Goal: Task Accomplishment & Management: Manage account settings

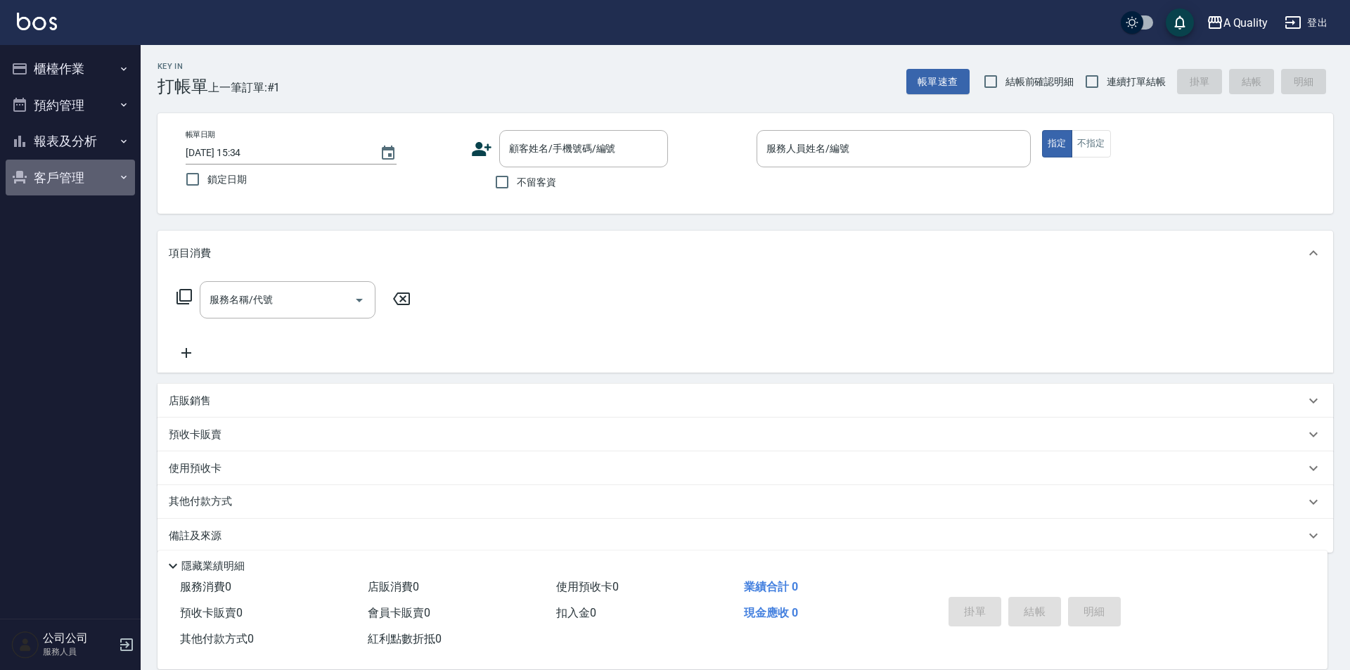
click at [76, 188] on button "客戶管理" at bounding box center [70, 178] width 129 height 37
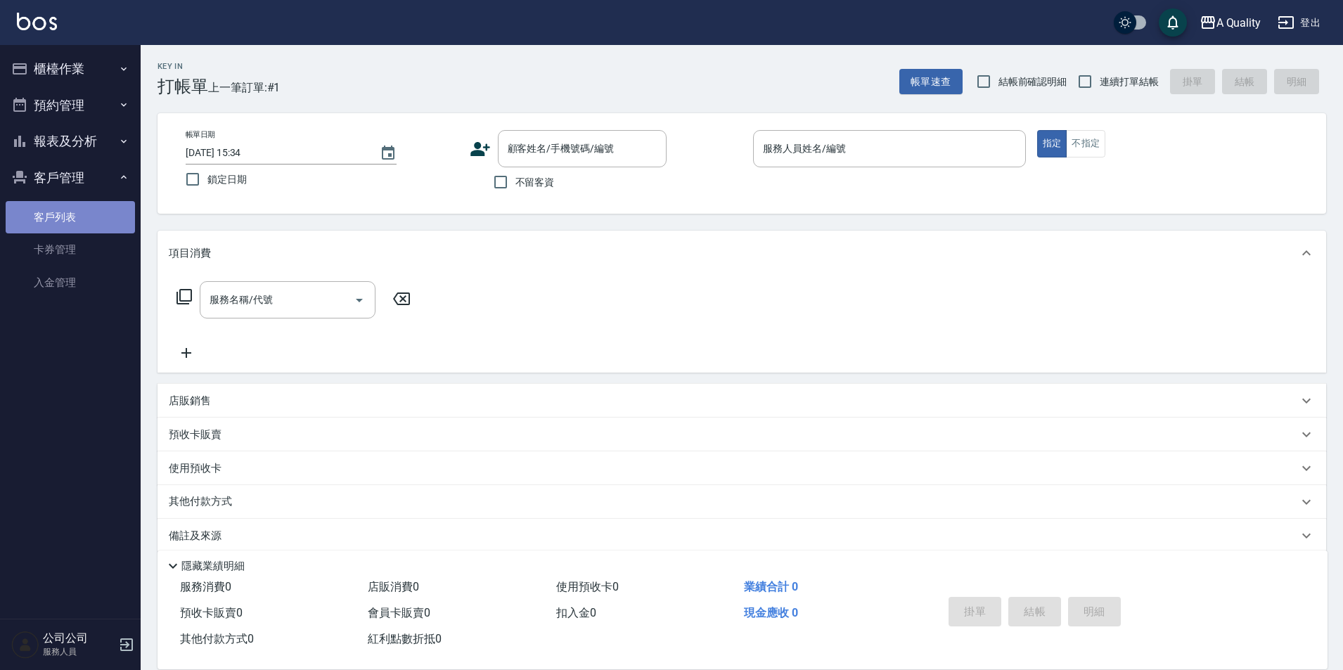
click at [60, 214] on link "客戶列表" at bounding box center [70, 217] width 129 height 32
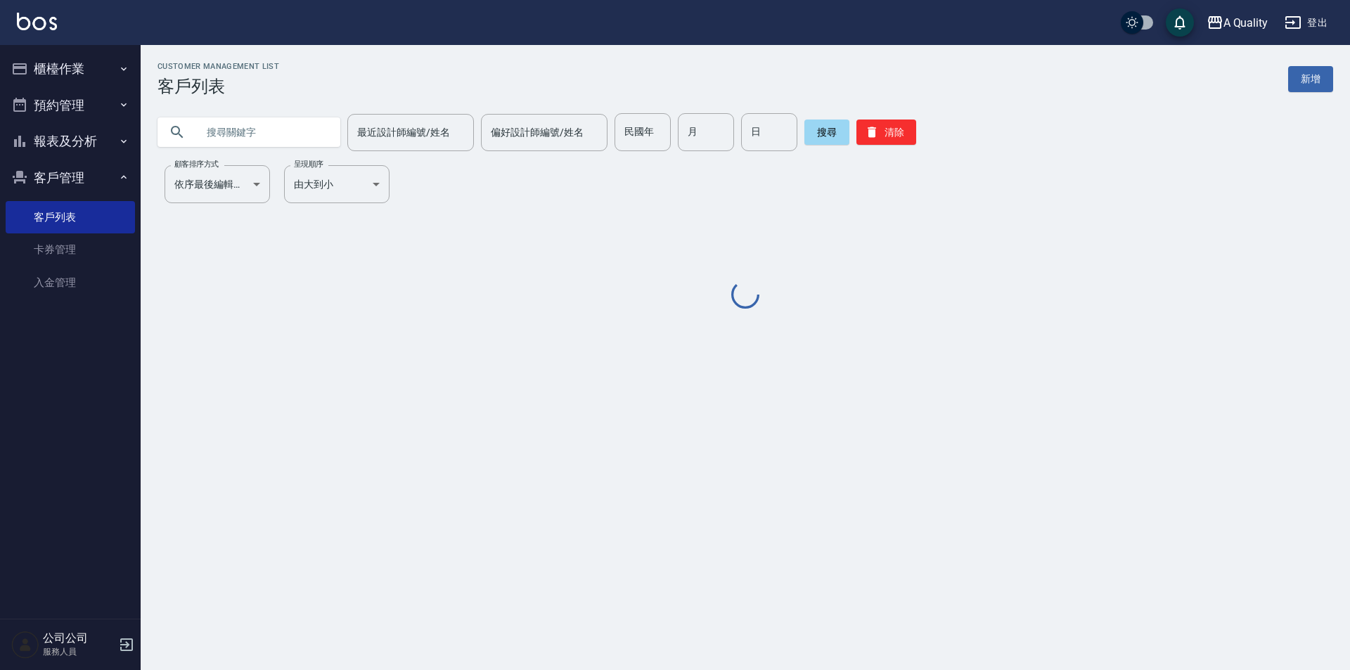
click at [282, 127] on input "text" at bounding box center [263, 132] width 132 height 38
paste input "[PERSON_NAME]"
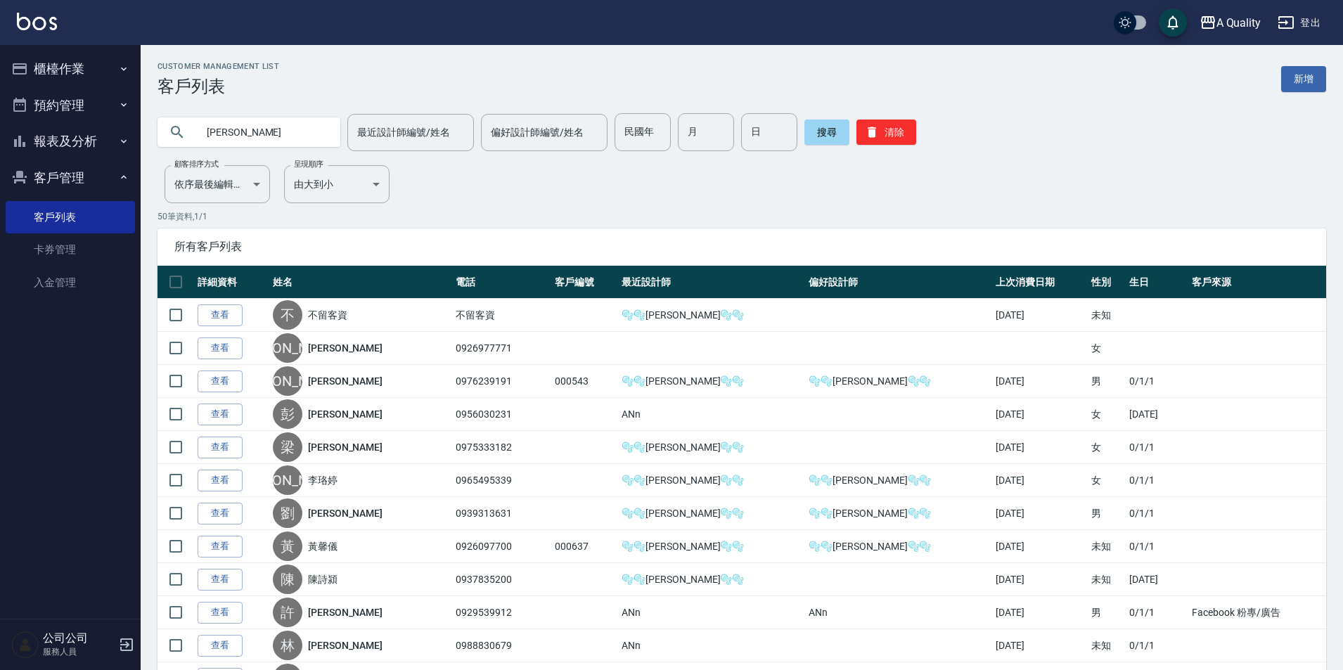
type input "[PERSON_NAME]"
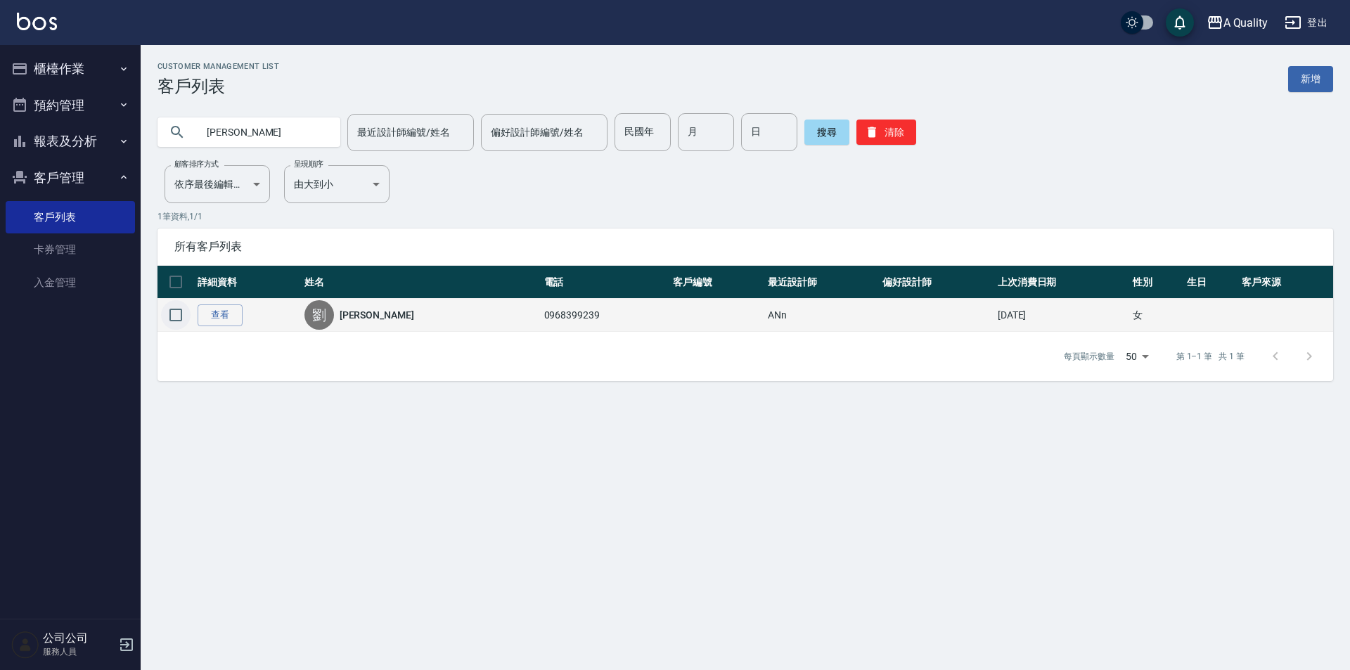
click at [190, 320] on input "checkbox" at bounding box center [176, 315] width 30 height 30
checkbox input "true"
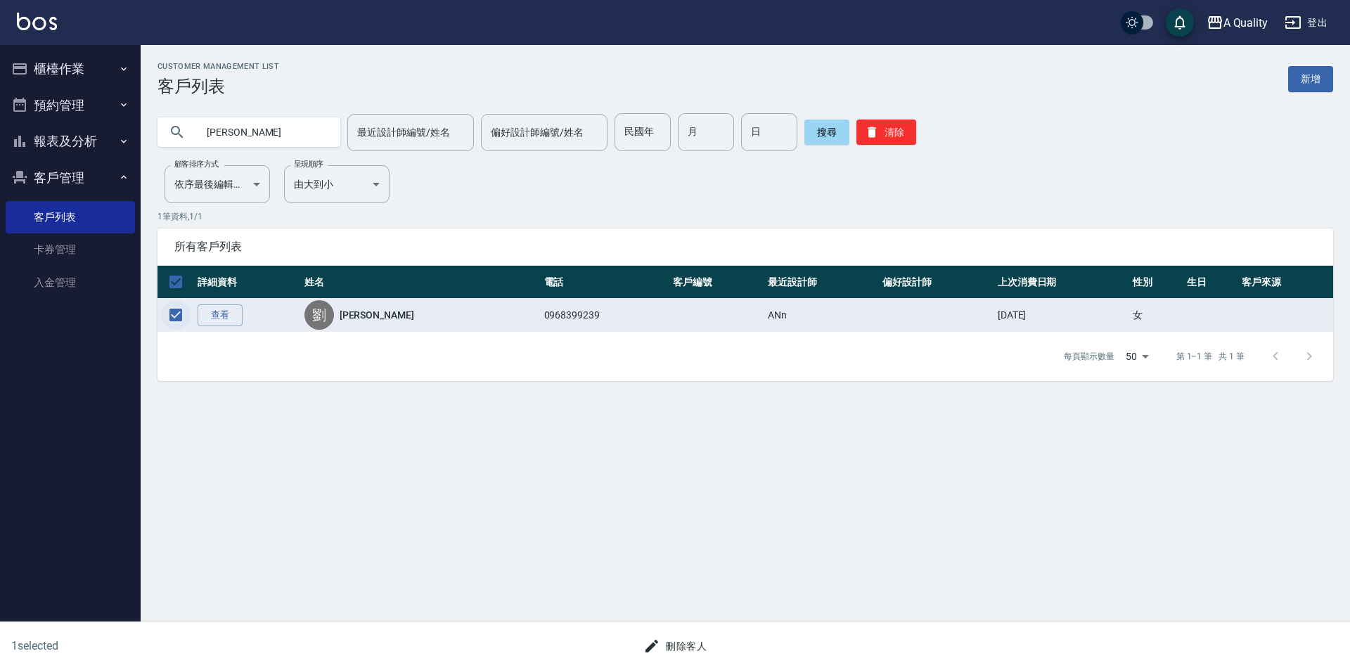
click at [184, 309] on input "checkbox" at bounding box center [176, 315] width 30 height 30
checkbox input "false"
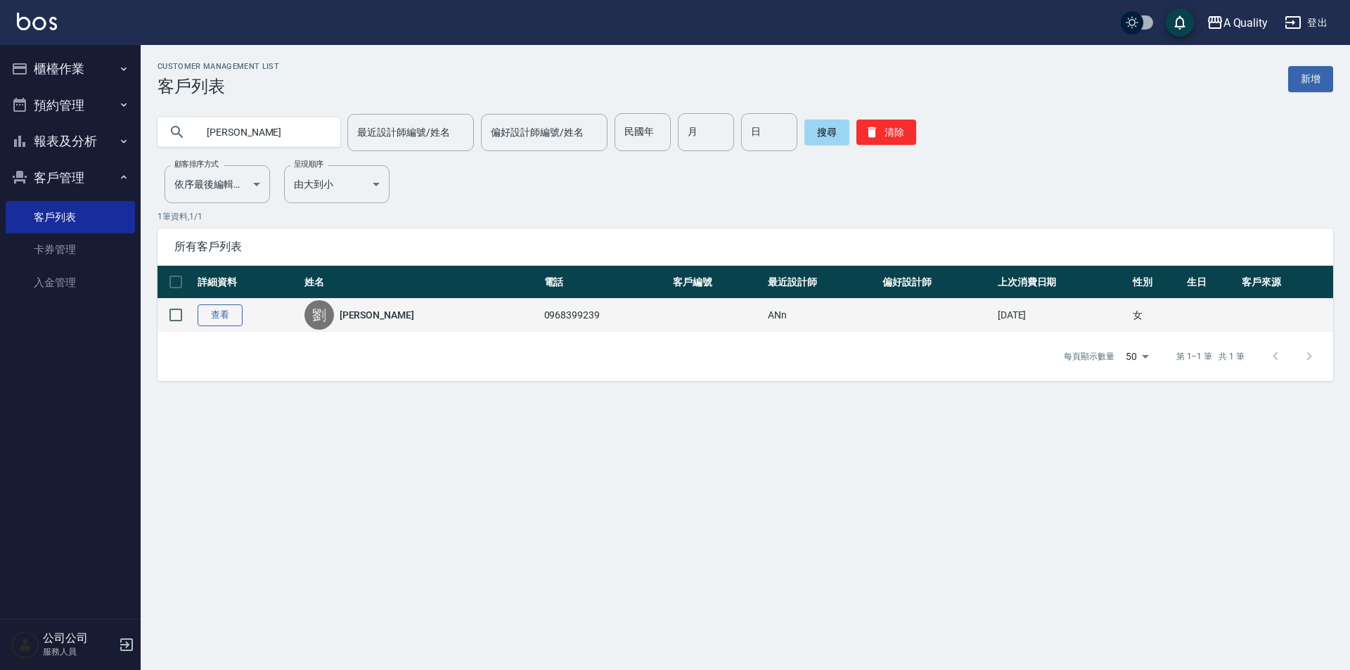
click at [222, 314] on link "查看" at bounding box center [220, 316] width 45 height 22
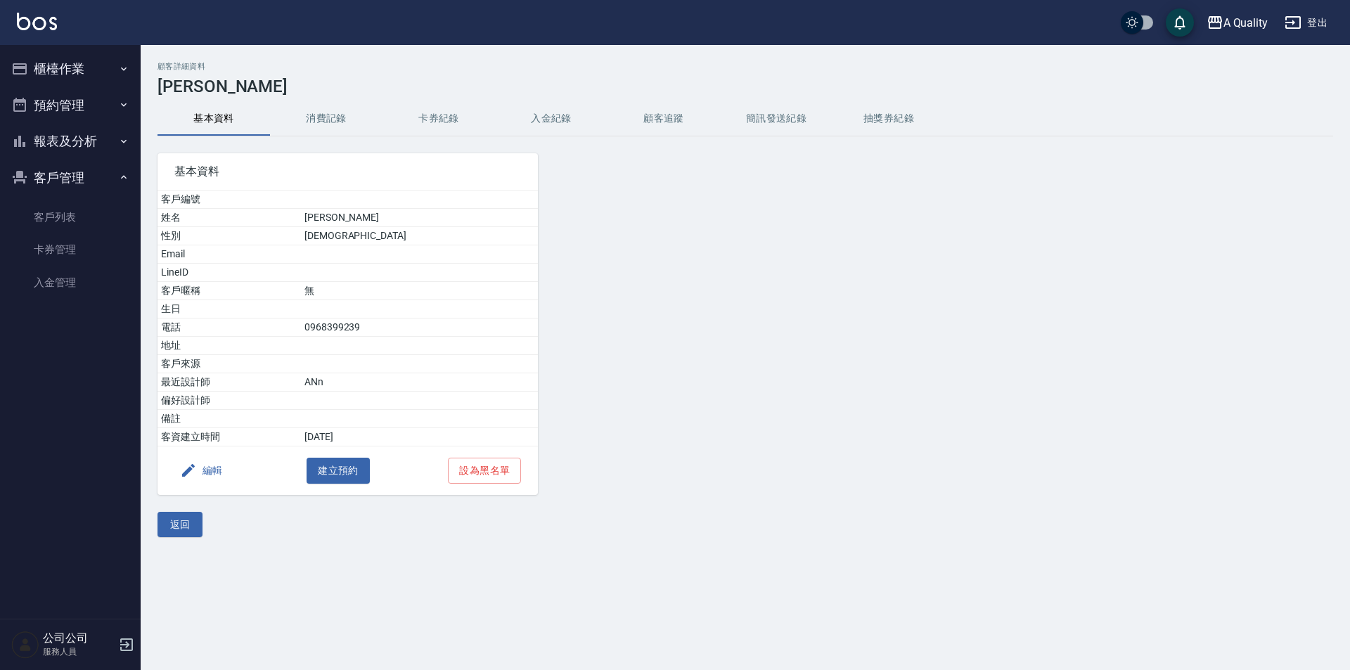
click at [347, 110] on button "消費記錄" at bounding box center [326, 119] width 113 height 34
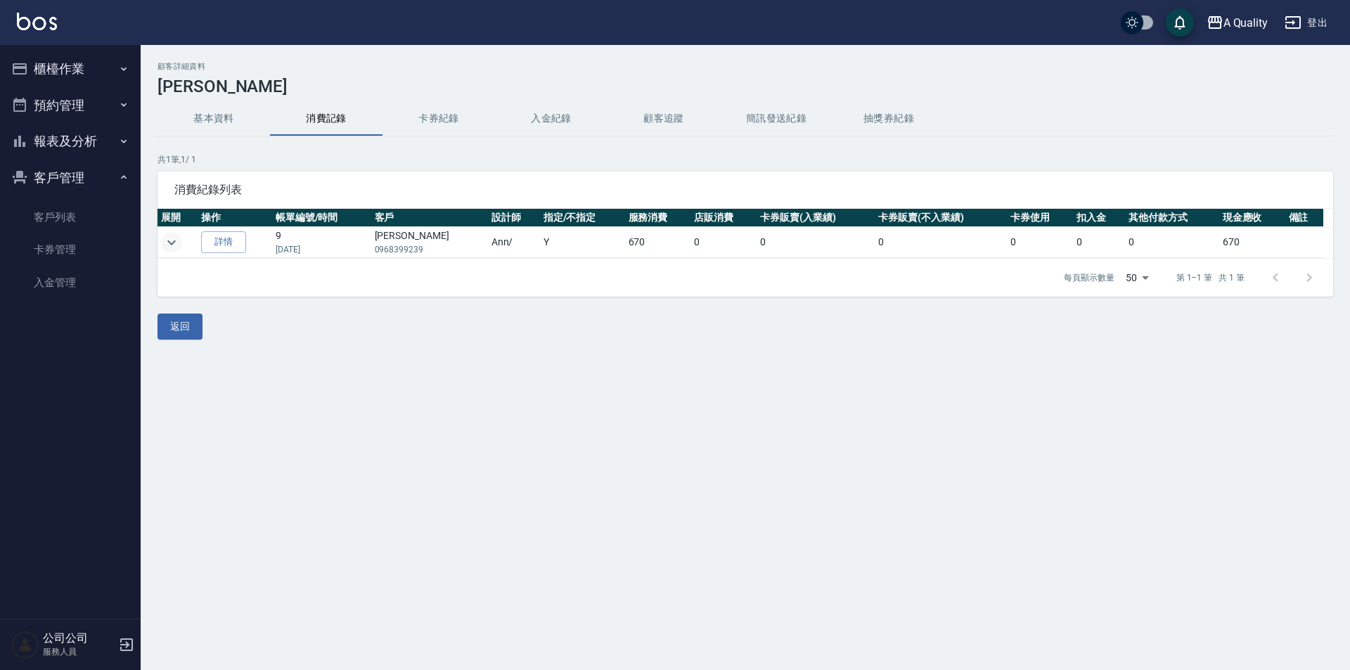
click at [161, 245] on button "expand row" at bounding box center [171, 242] width 21 height 21
